Goal: Browse casually

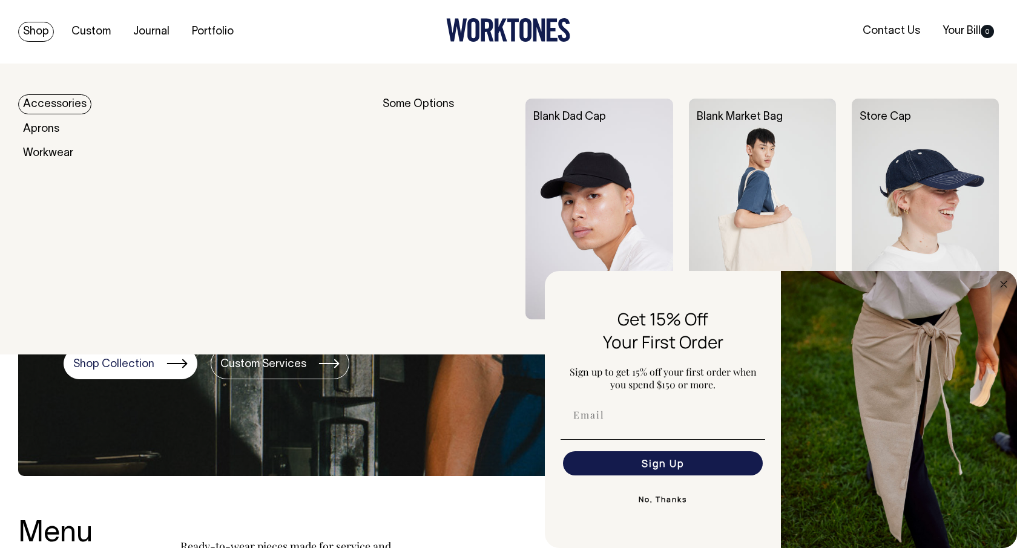
click at [51, 100] on link "Accessories" at bounding box center [54, 104] width 73 height 20
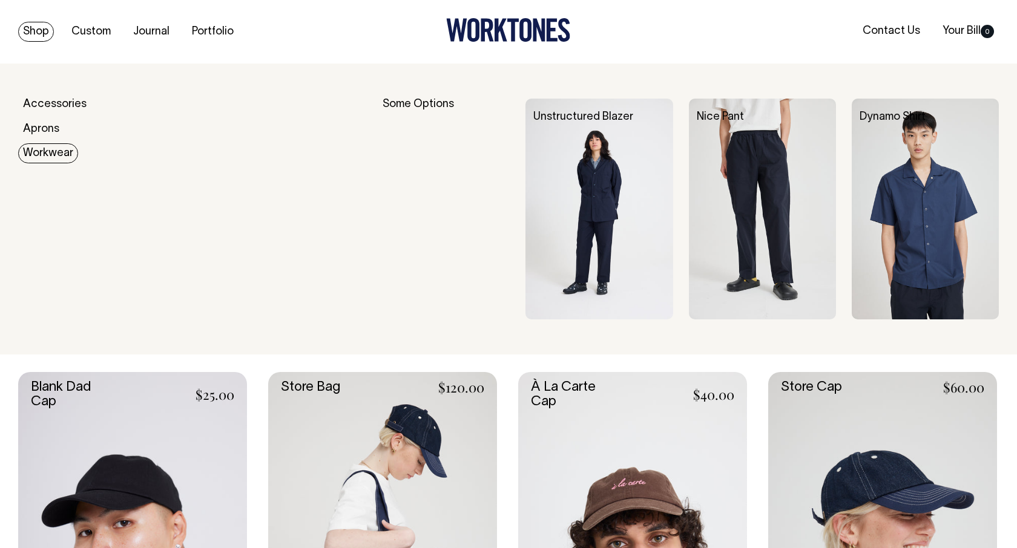
click at [53, 151] on link "Workwear" at bounding box center [48, 153] width 60 height 20
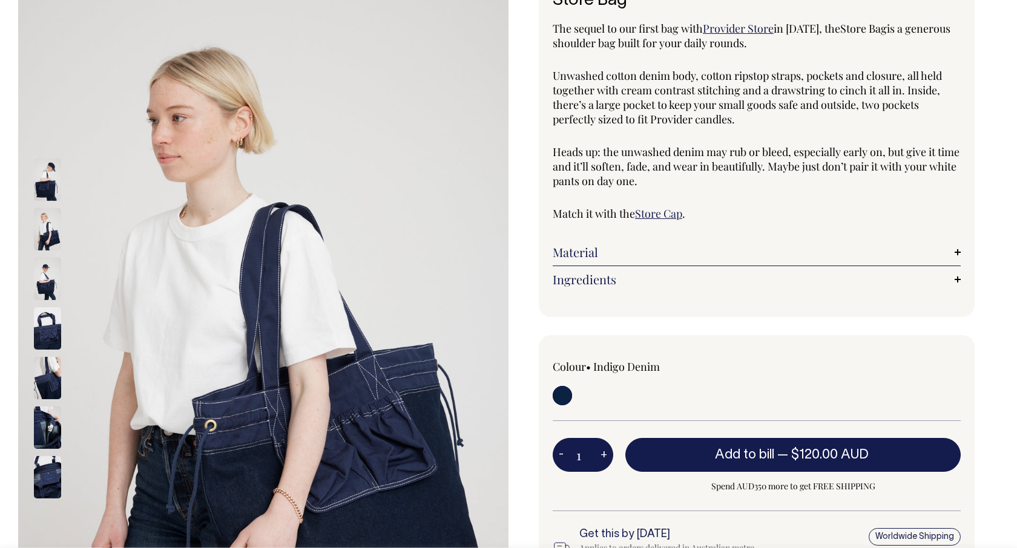
scroll to position [103, 0]
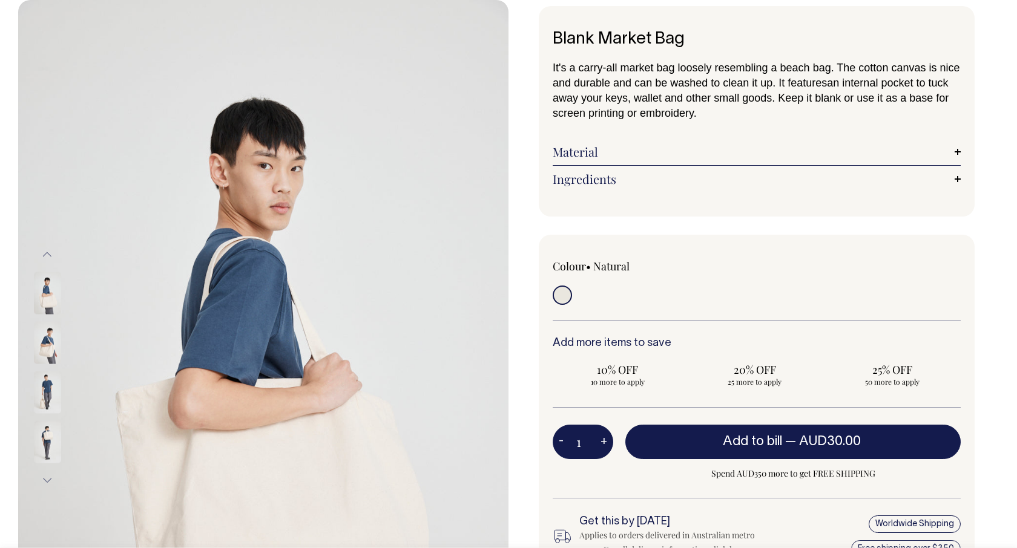
click at [38, 343] on img at bounding box center [47, 342] width 27 height 42
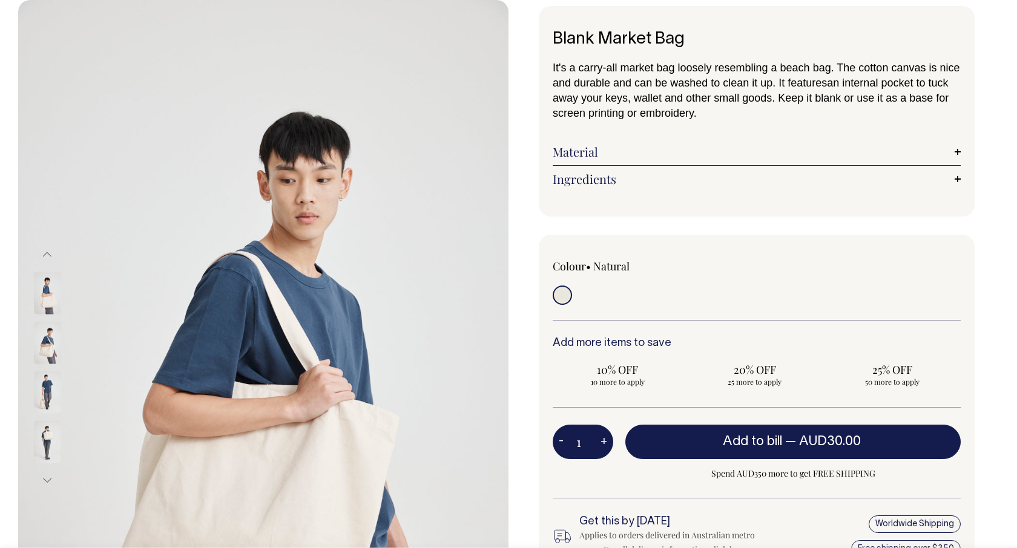
scroll to position [64, 0]
click at [54, 392] on img at bounding box center [47, 391] width 27 height 42
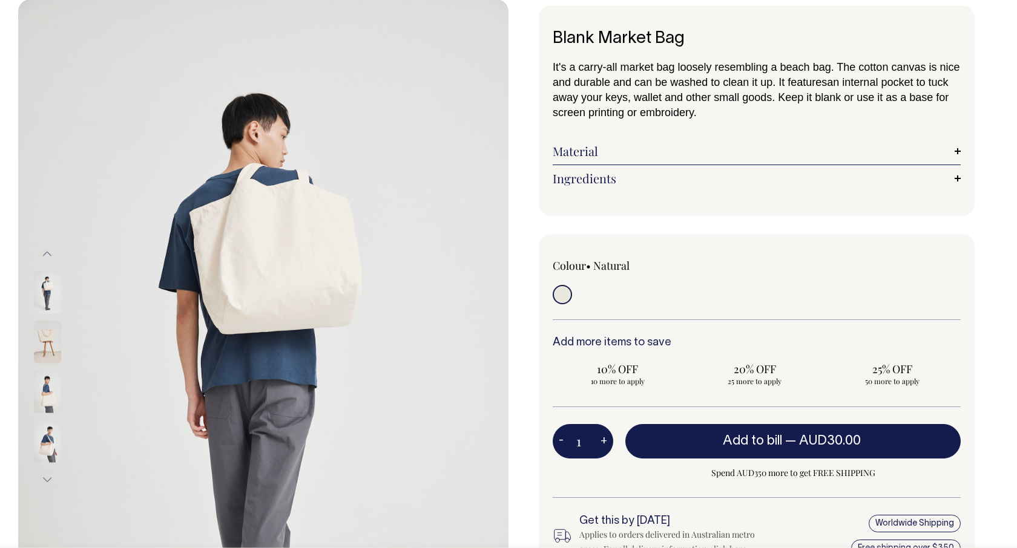
click at [54, 343] on img at bounding box center [47, 342] width 27 height 42
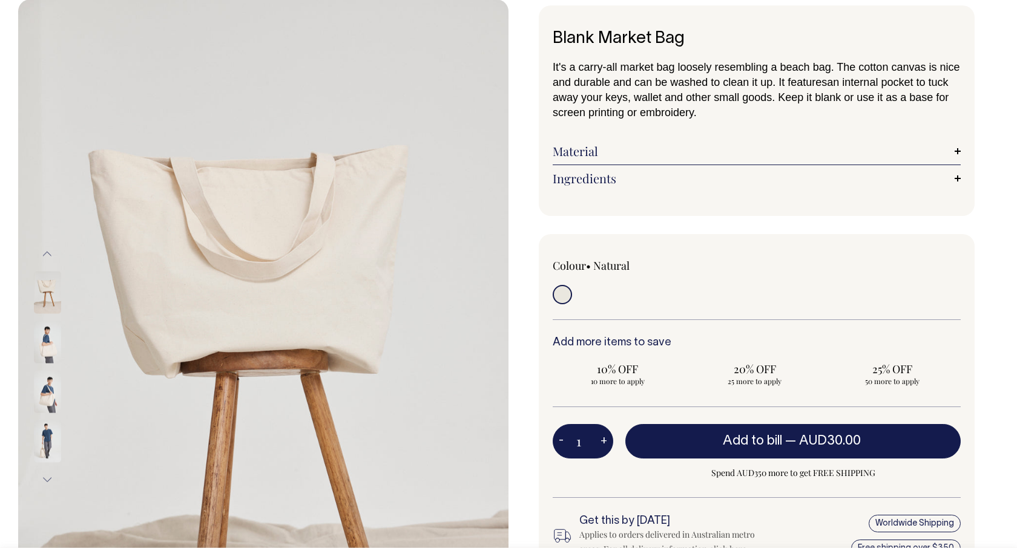
click at [50, 386] on img at bounding box center [47, 391] width 27 height 42
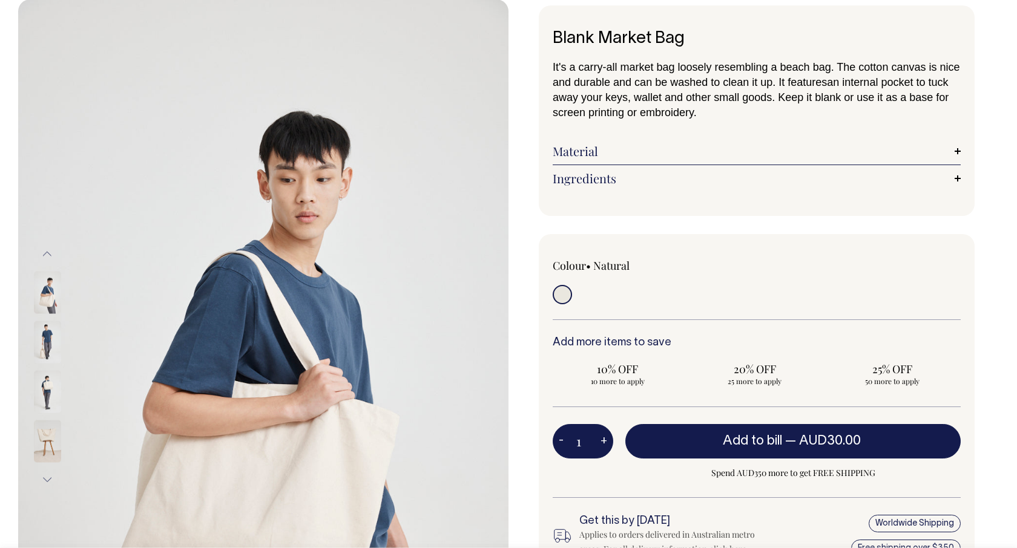
click at [46, 279] on img at bounding box center [47, 292] width 27 height 42
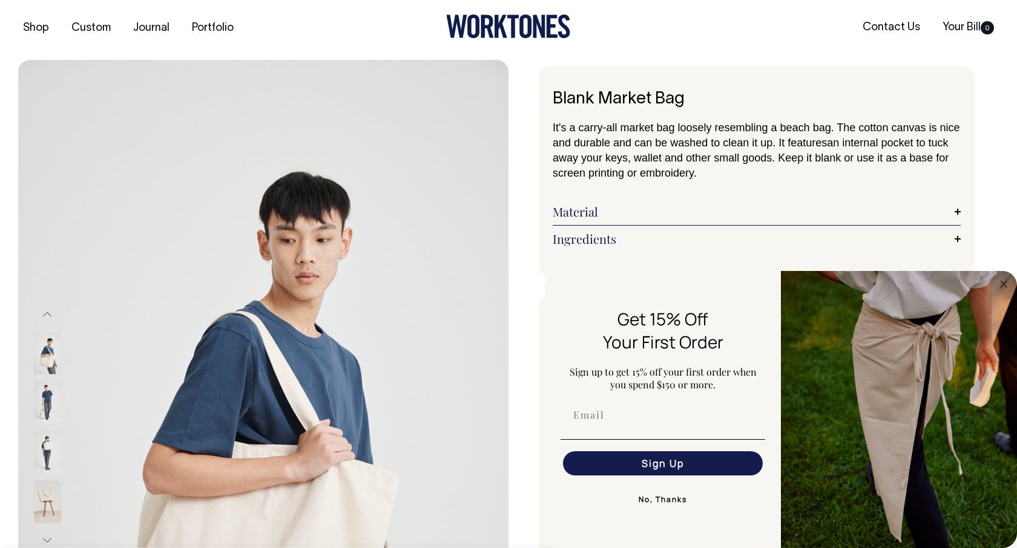
scroll to position [0, 0]
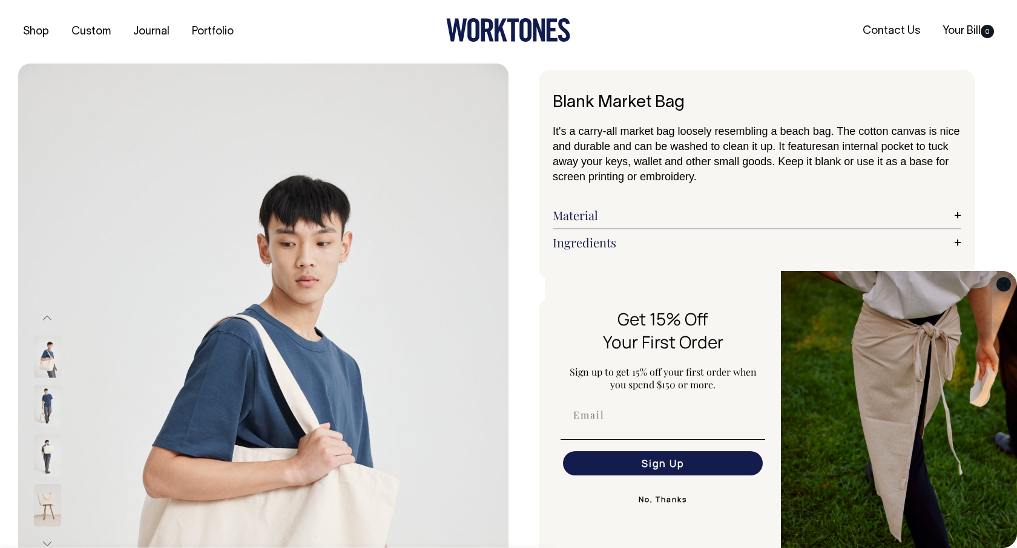
click at [1002, 283] on circle "Close dialog" at bounding box center [1004, 284] width 14 height 14
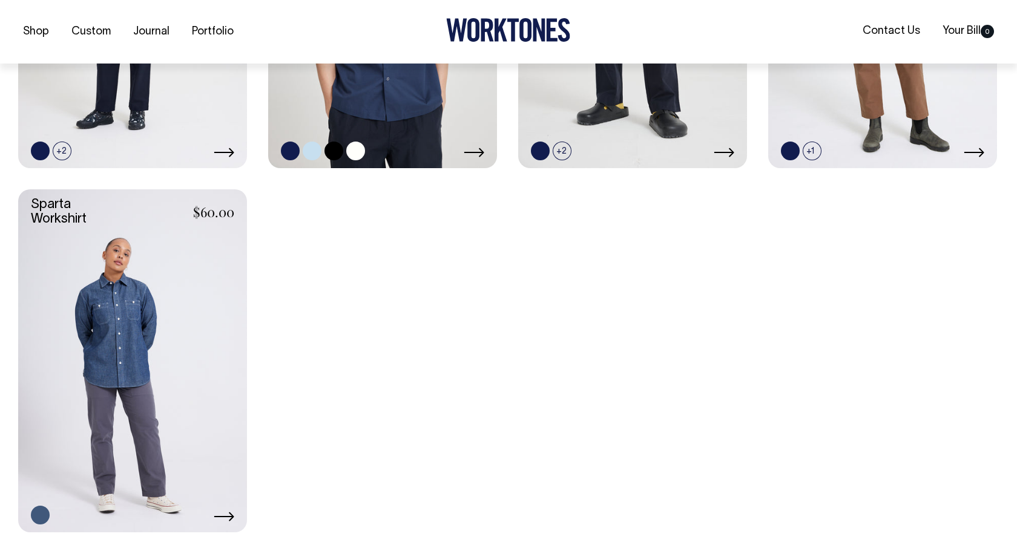
scroll to position [581, 0]
